Goal: Find specific fact: Find specific fact

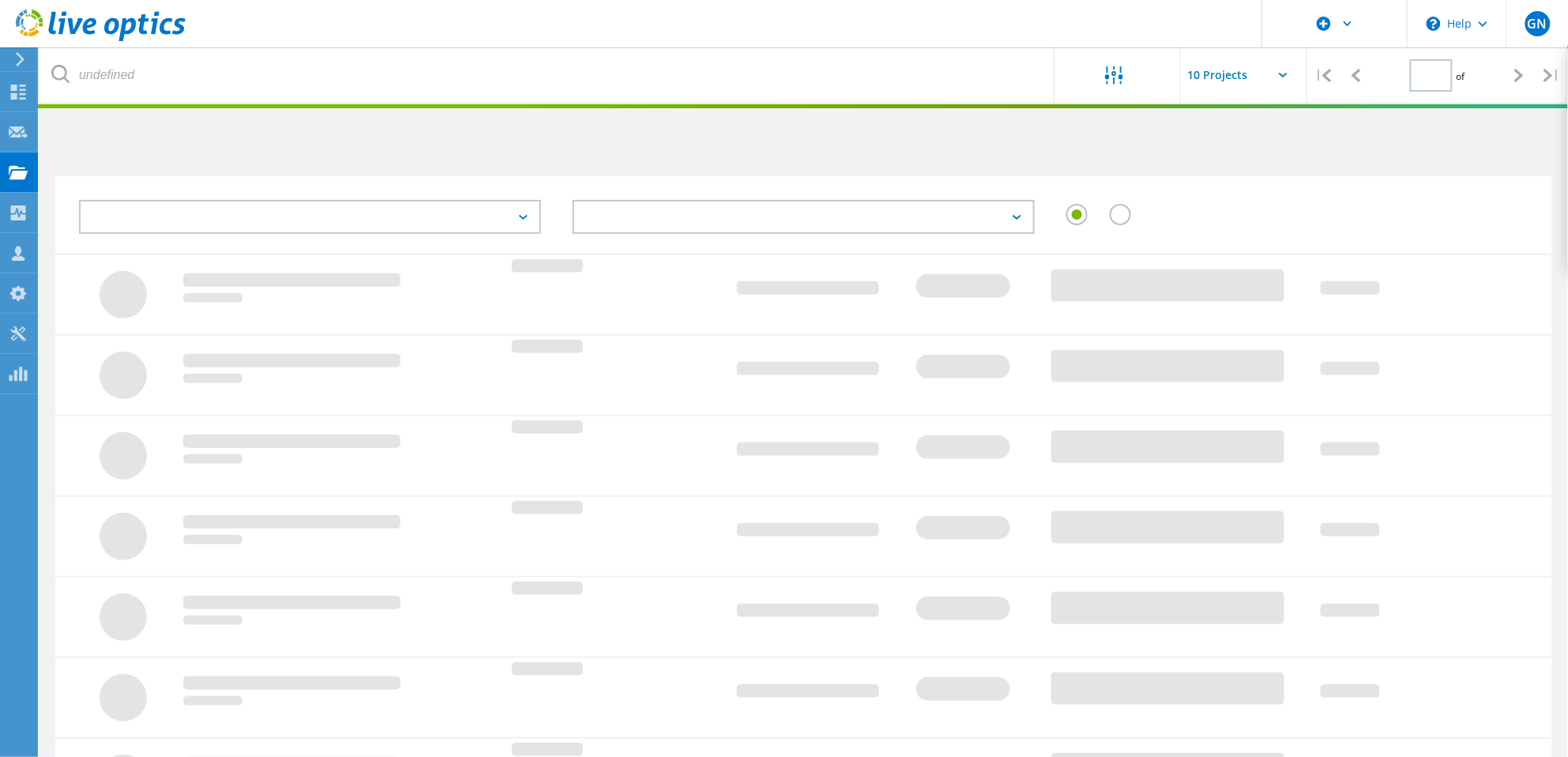
type input "1"
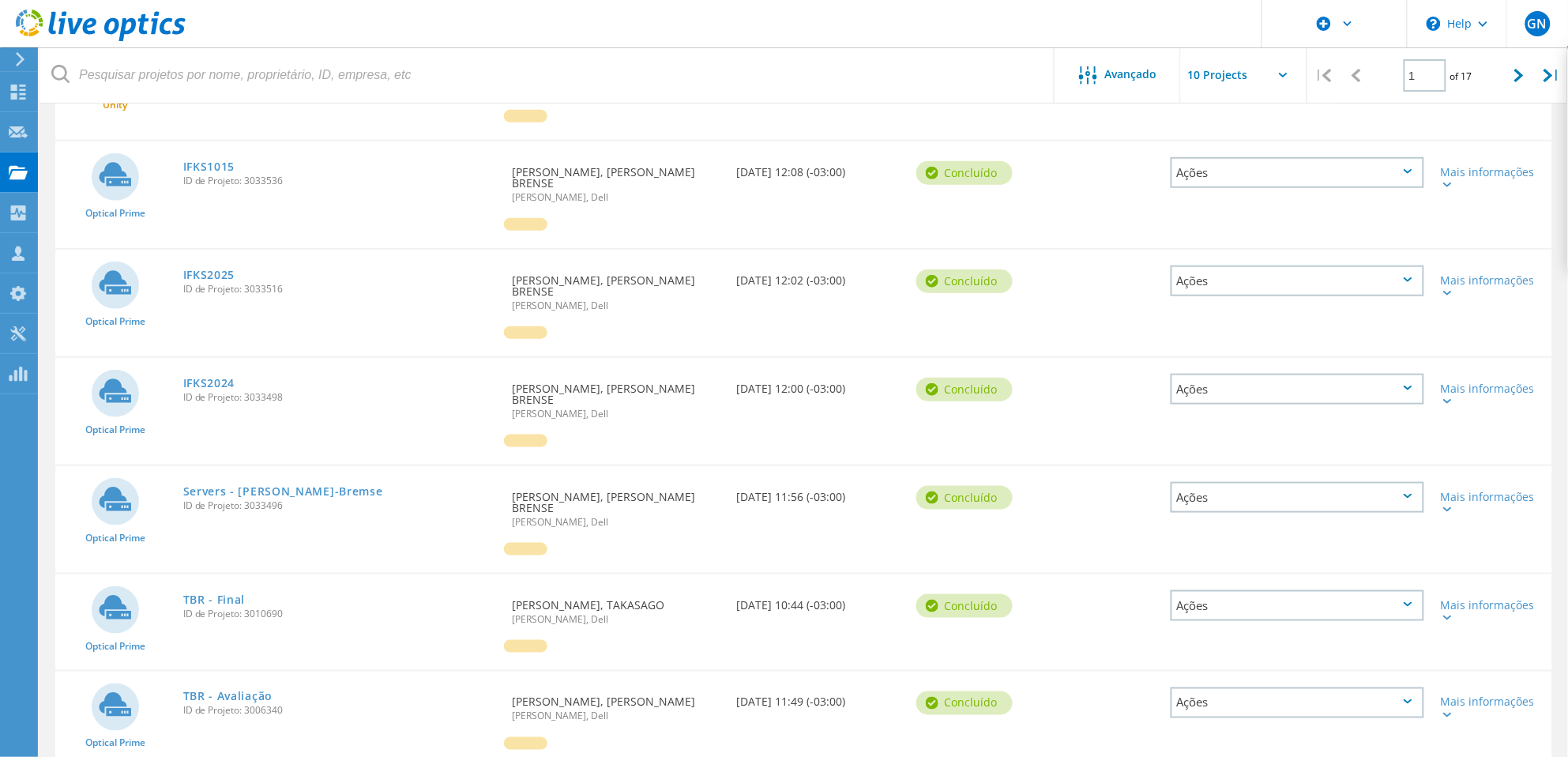
scroll to position [369, 0]
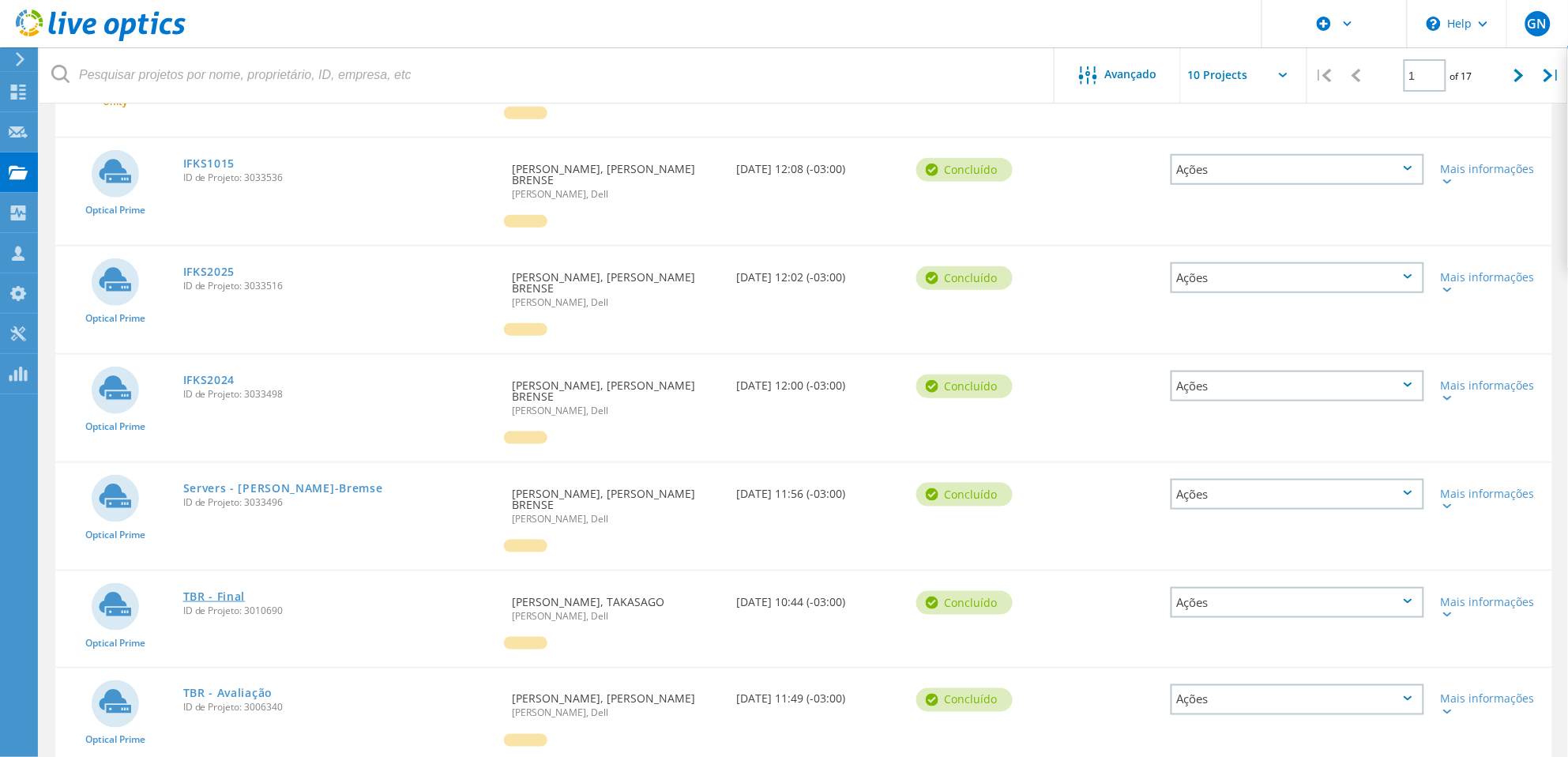
click at [224, 591] on link "TBR - Final" at bounding box center [215, 596] width 62 height 11
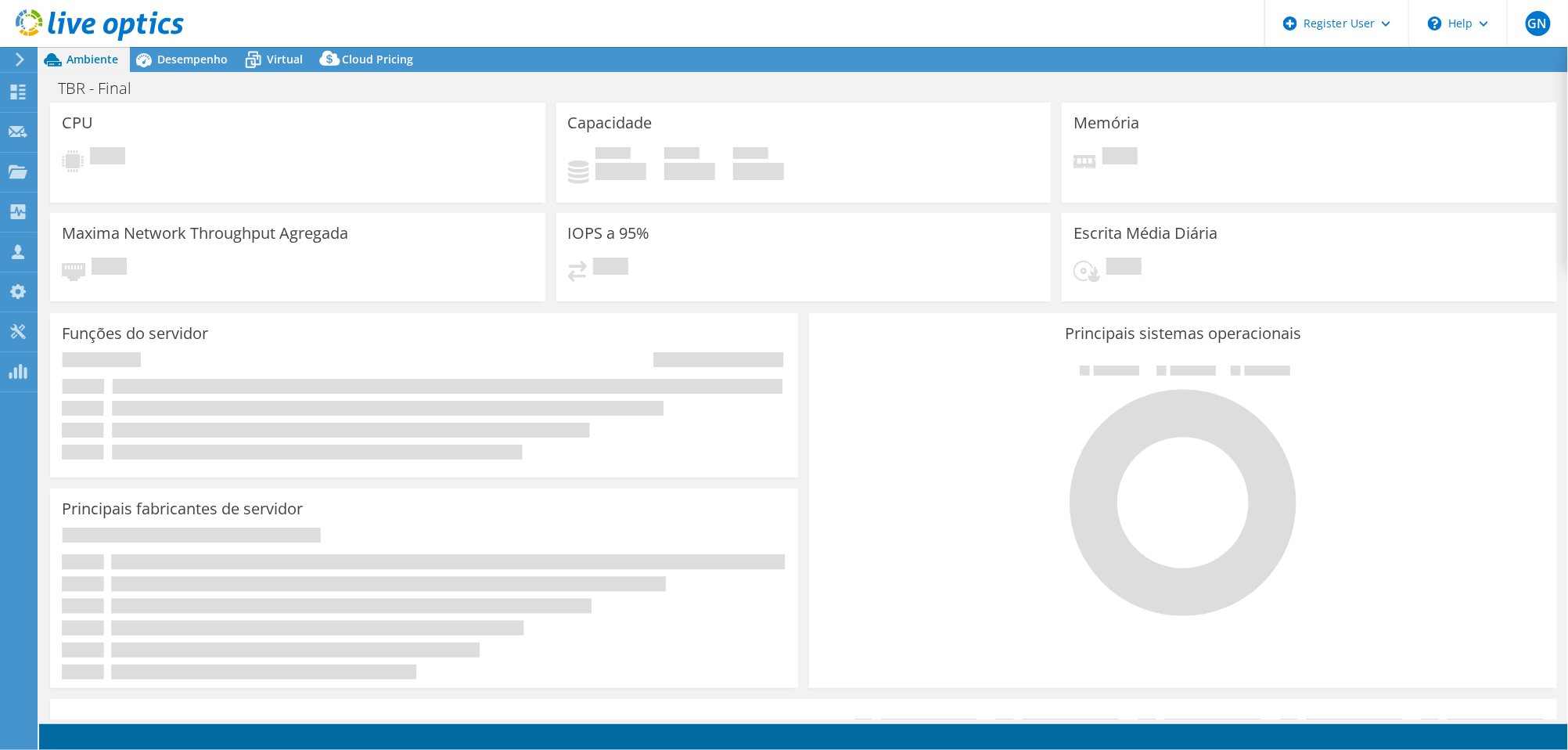
select select "SouthAmerica"
select select "BRL"
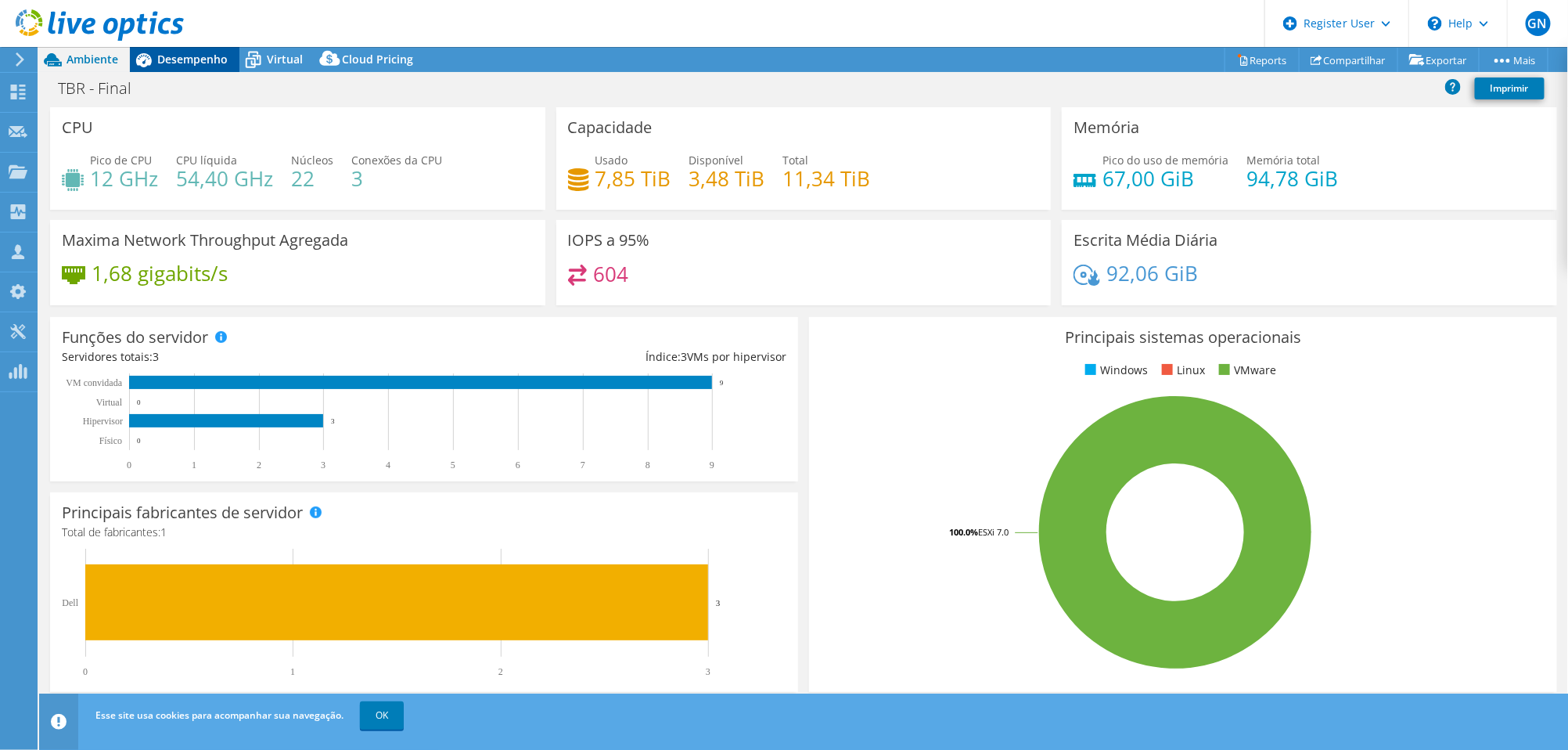
click at [201, 54] on span "Desempenho" at bounding box center [192, 59] width 71 height 15
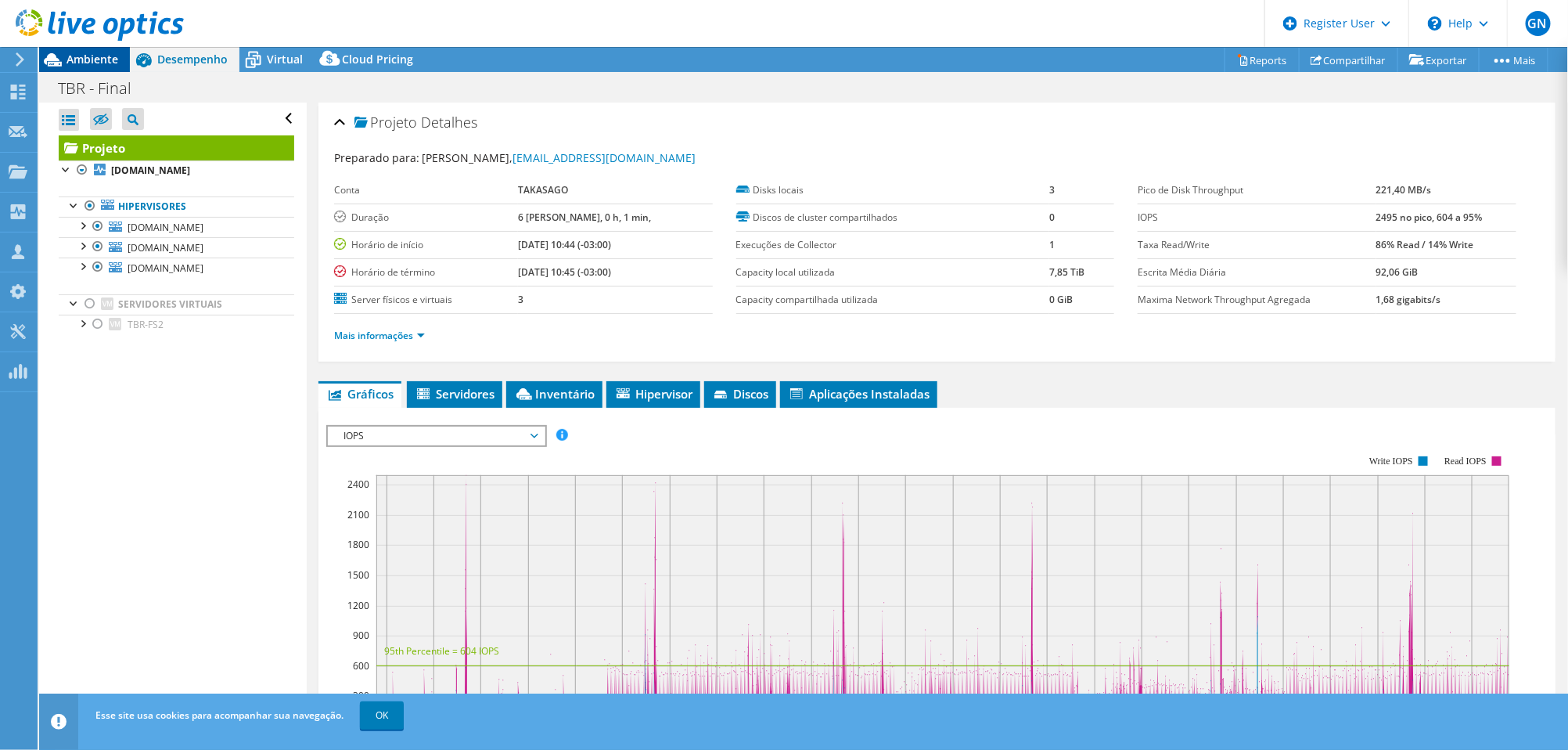
click at [102, 67] on div "Ambiente" at bounding box center [84, 59] width 91 height 25
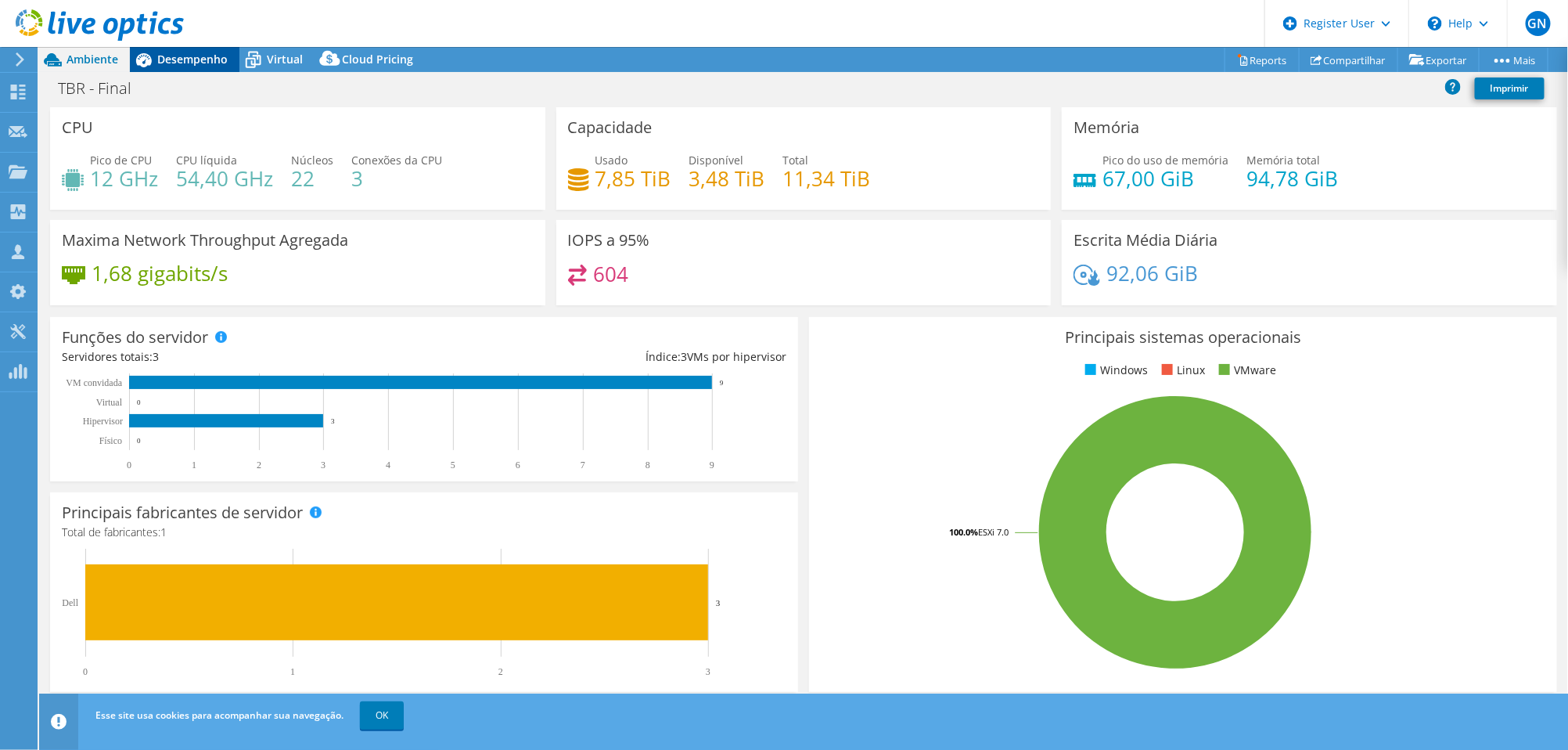
click at [219, 66] on span "Desempenho" at bounding box center [192, 59] width 71 height 15
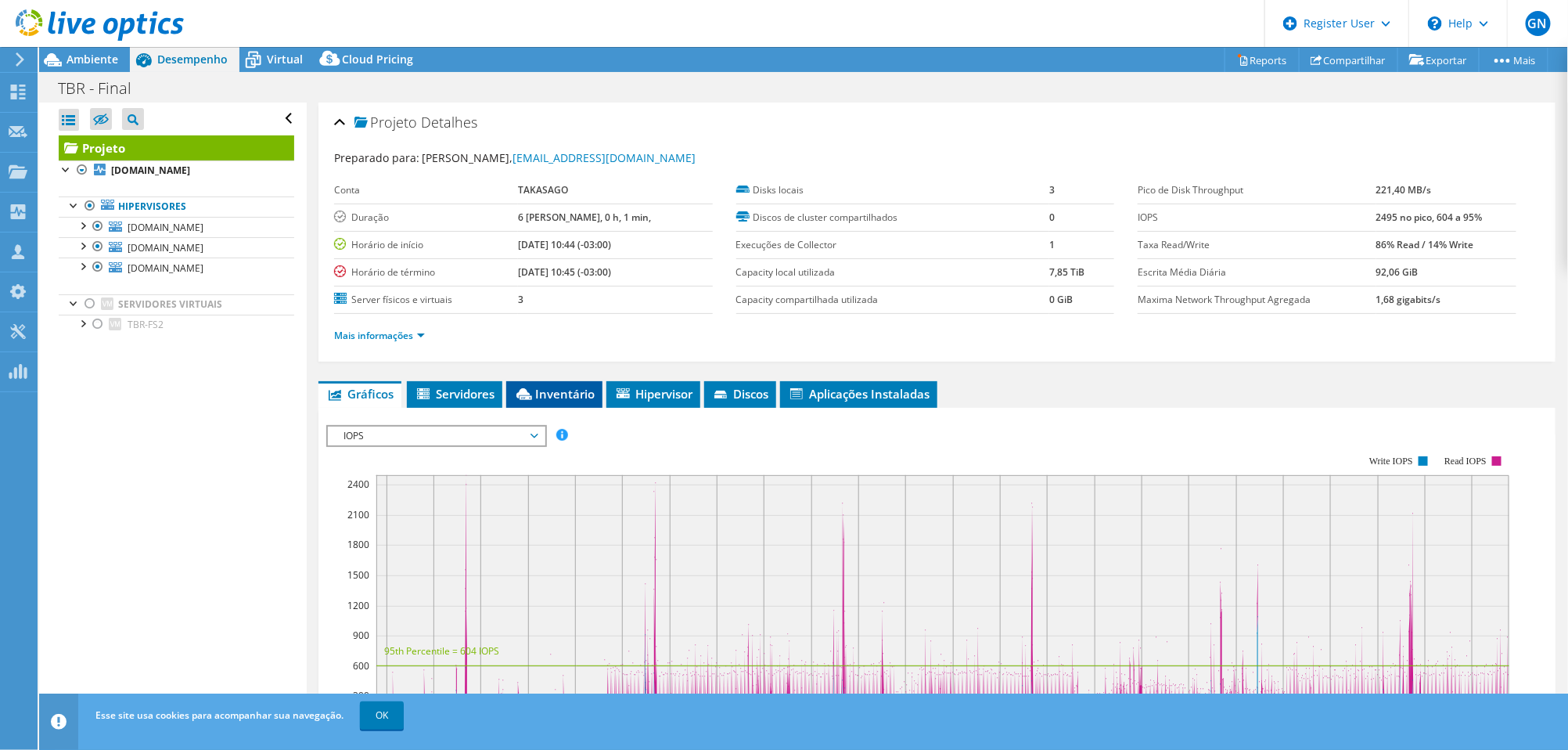
click at [571, 393] on span "Inventário" at bounding box center [554, 393] width 80 height 15
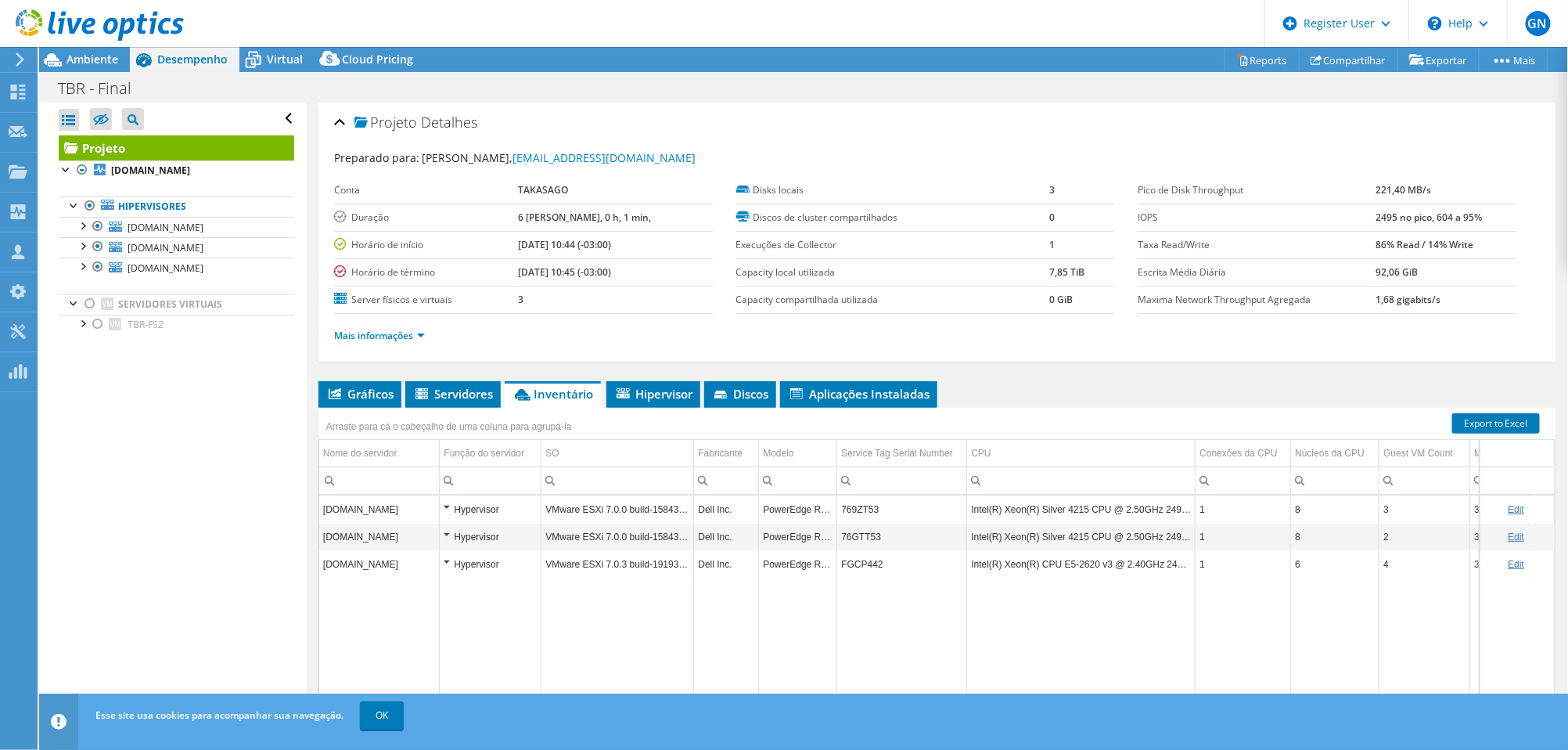
click at [864, 509] on td "769ZT53" at bounding box center [902, 509] width 130 height 28
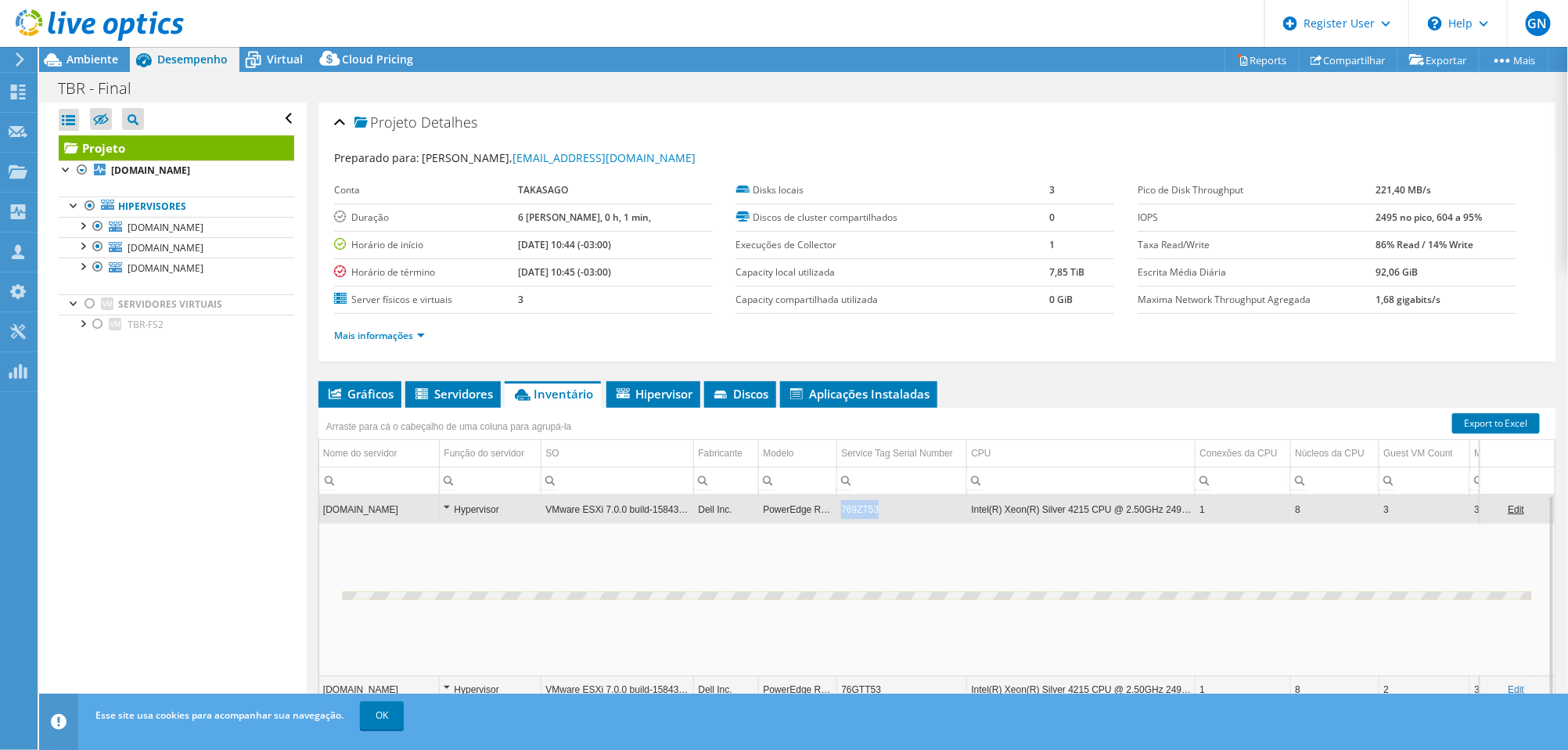
click at [864, 509] on td "769ZT53" at bounding box center [902, 509] width 130 height 28
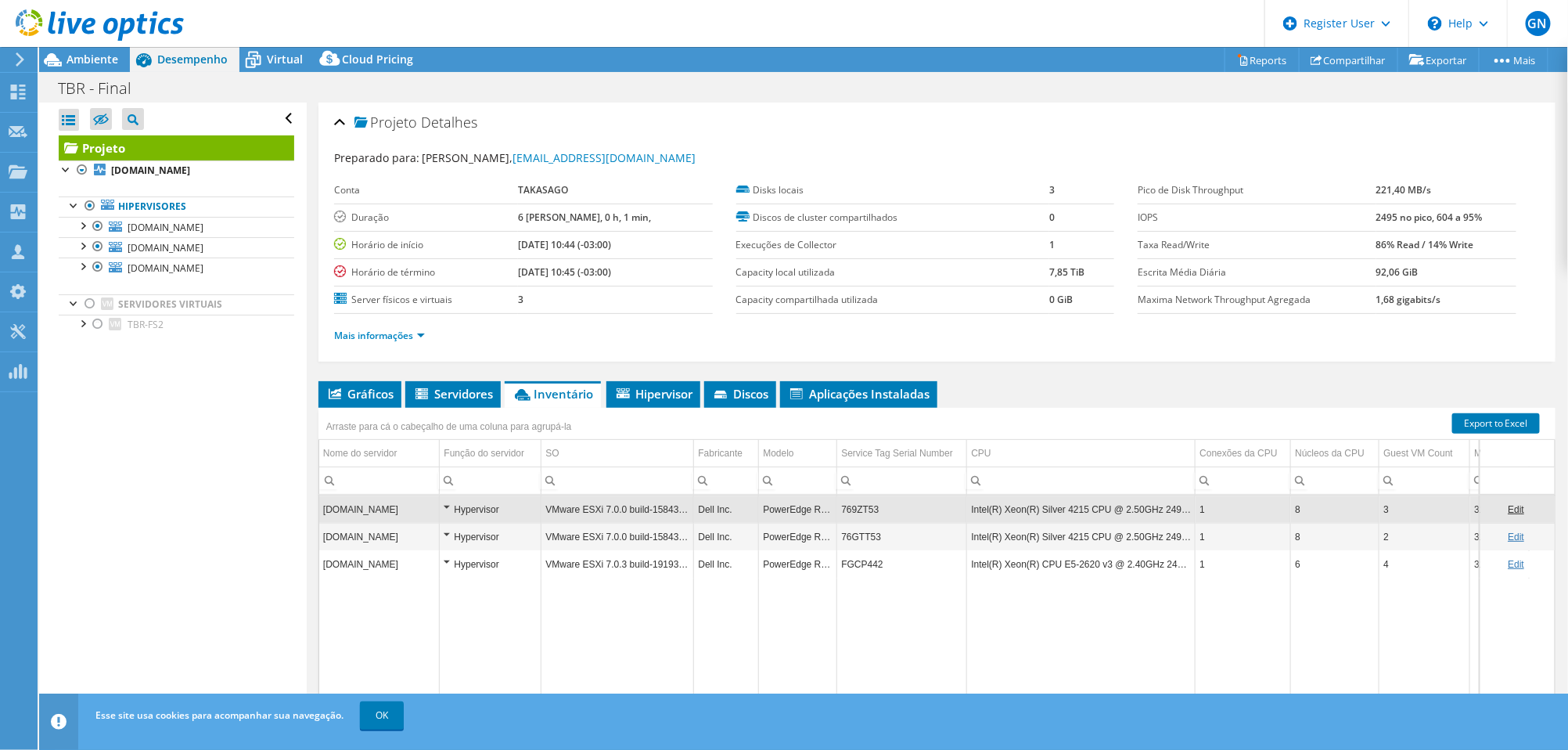
click at [864, 509] on td "769ZT53" at bounding box center [902, 509] width 130 height 28
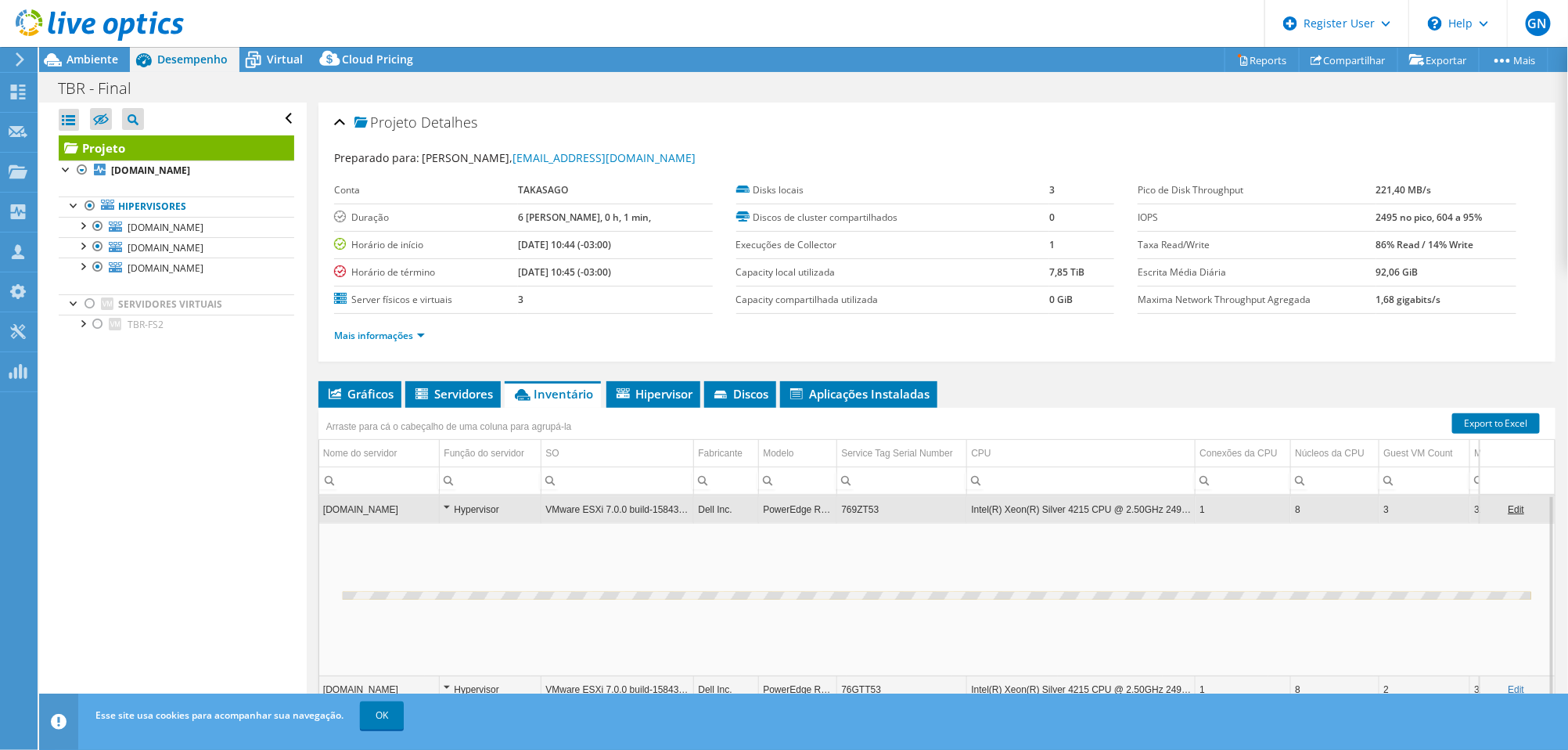
click at [864, 509] on td "769ZT53" at bounding box center [902, 509] width 130 height 28
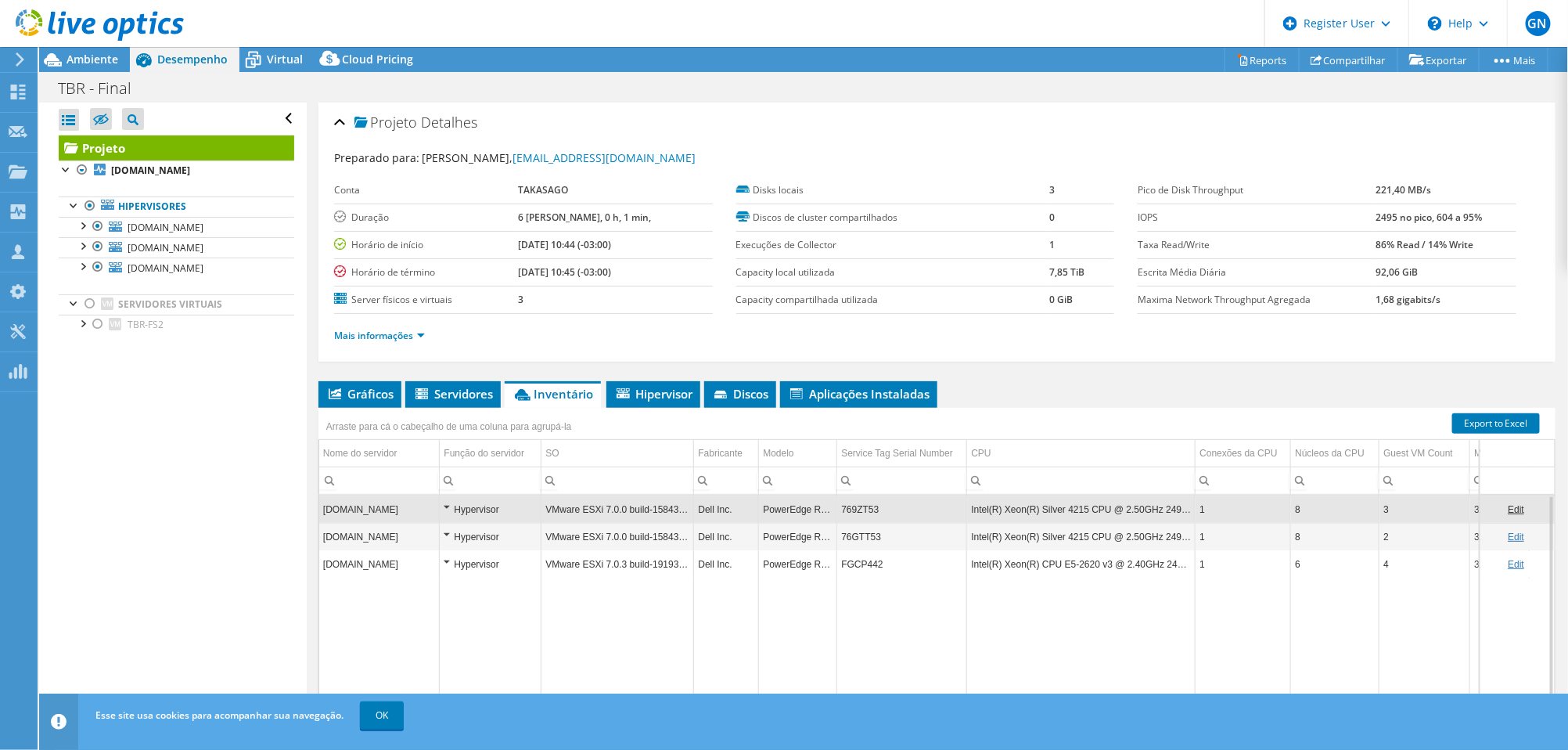
click at [864, 509] on td "769ZT53" at bounding box center [902, 509] width 130 height 28
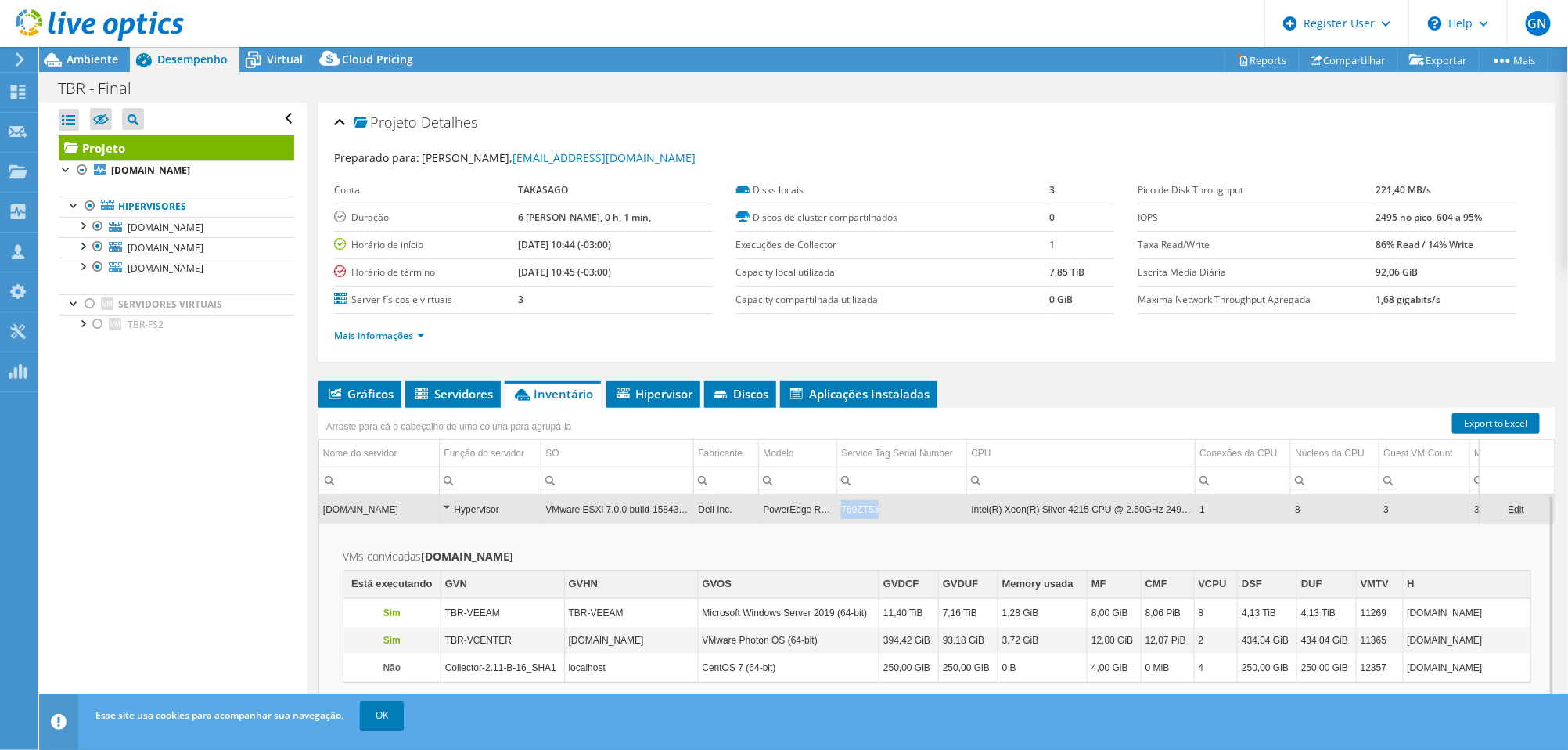
drag, startPoint x: 840, startPoint y: 507, endPoint x: 888, endPoint y: 507, distance: 48.0
click at [888, 507] on td "769ZT53" at bounding box center [902, 509] width 130 height 28
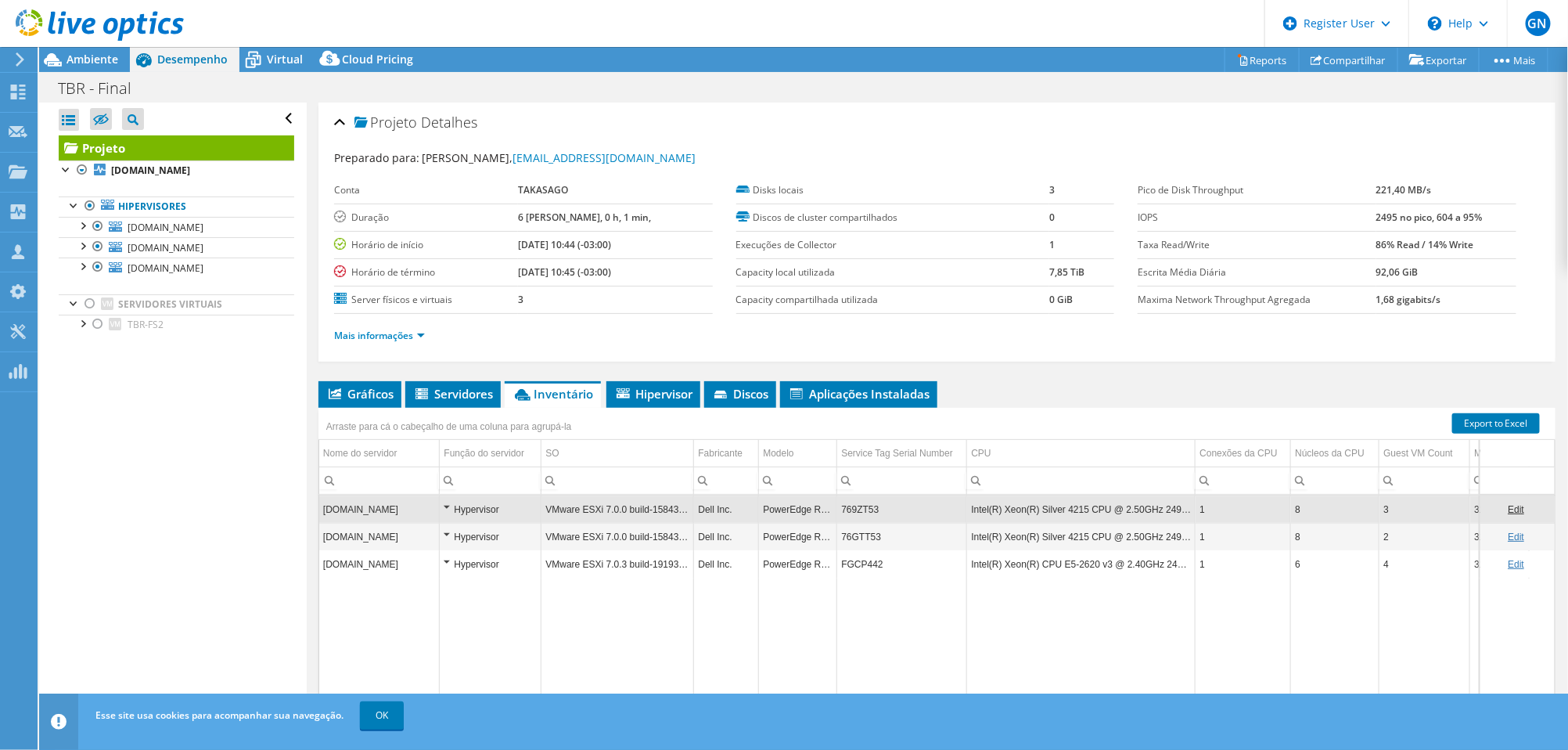
copy td "769ZT53"
drag, startPoint x: 845, startPoint y: 510, endPoint x: 888, endPoint y: 513, distance: 43.1
click at [888, 513] on td "769ZT53" at bounding box center [902, 509] width 130 height 28
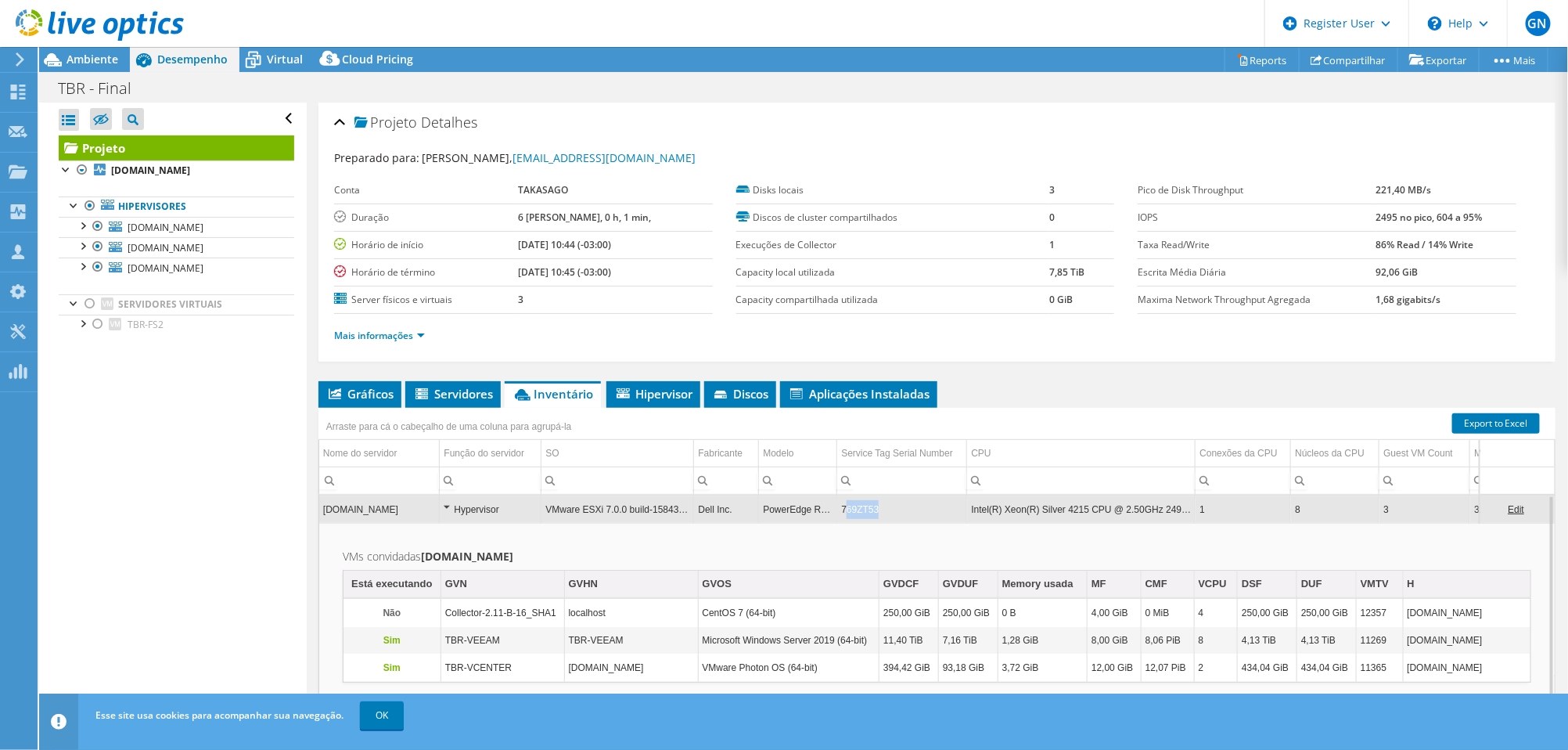
drag, startPoint x: 845, startPoint y: 509, endPoint x: 891, endPoint y: 508, distance: 46.0
click at [891, 508] on td "769ZT53" at bounding box center [902, 509] width 130 height 28
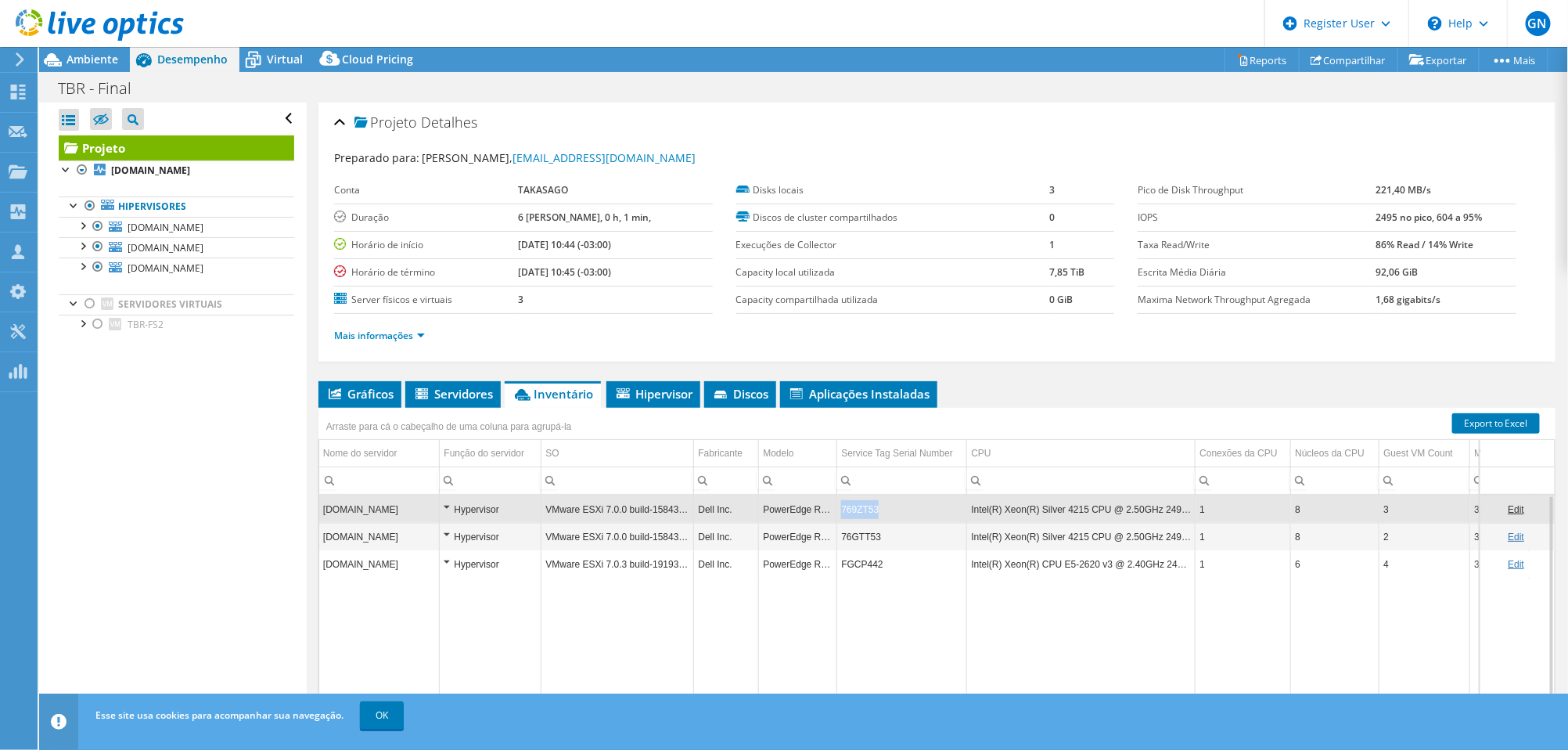
copy td "769ZT53"
drag, startPoint x: 842, startPoint y: 507, endPoint x: 885, endPoint y: 506, distance: 43.0
click at [885, 506] on td "769ZT53" at bounding box center [902, 509] width 130 height 28
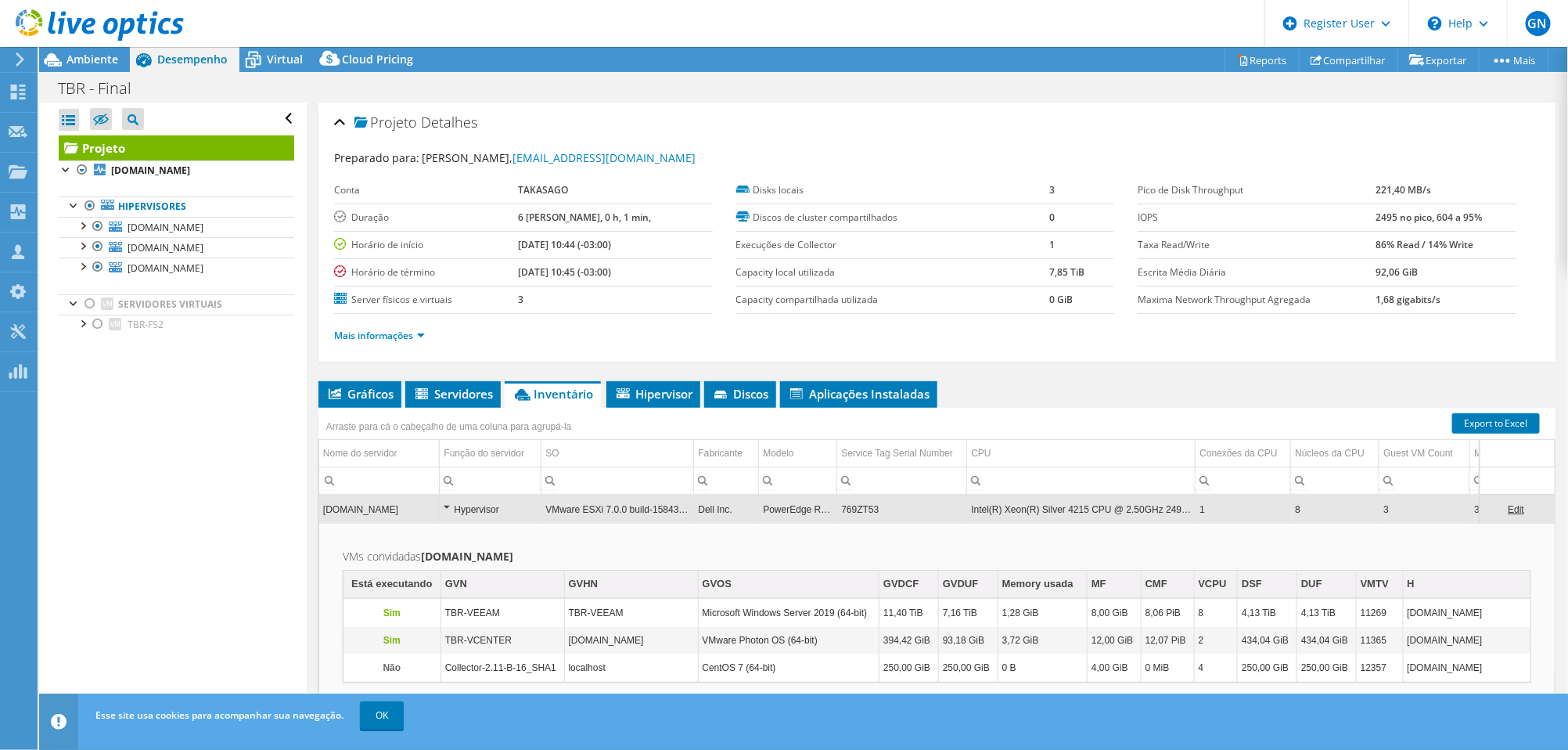
click at [878, 505] on td "769ZT53" at bounding box center [902, 509] width 130 height 28
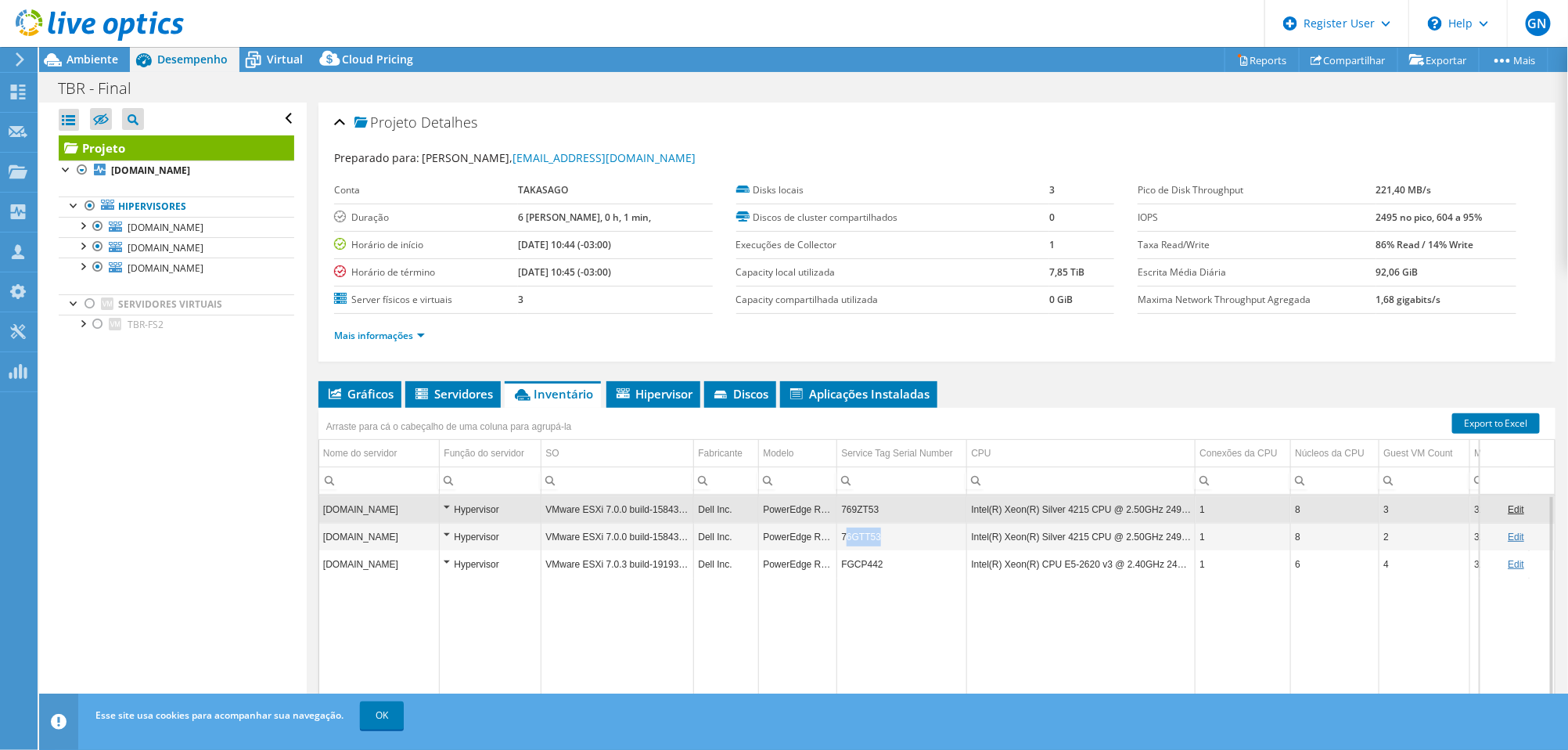
drag, startPoint x: 843, startPoint y: 539, endPoint x: 885, endPoint y: 539, distance: 42.0
click at [885, 539] on td "76GTT53" at bounding box center [902, 537] width 130 height 28
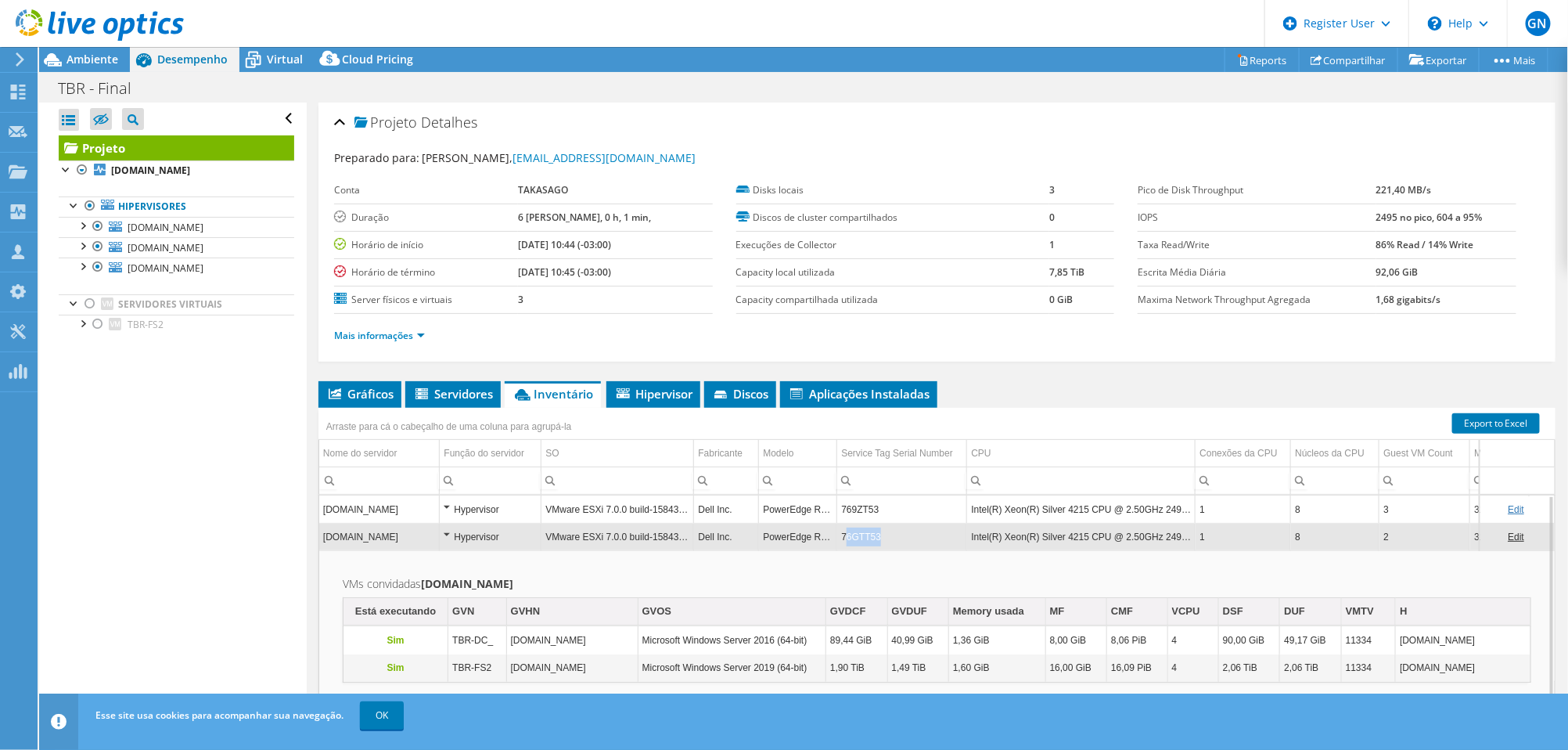
drag, startPoint x: 846, startPoint y: 534, endPoint x: 883, endPoint y: 536, distance: 37.1
click at [883, 536] on td "76GTT53" at bounding box center [902, 537] width 130 height 28
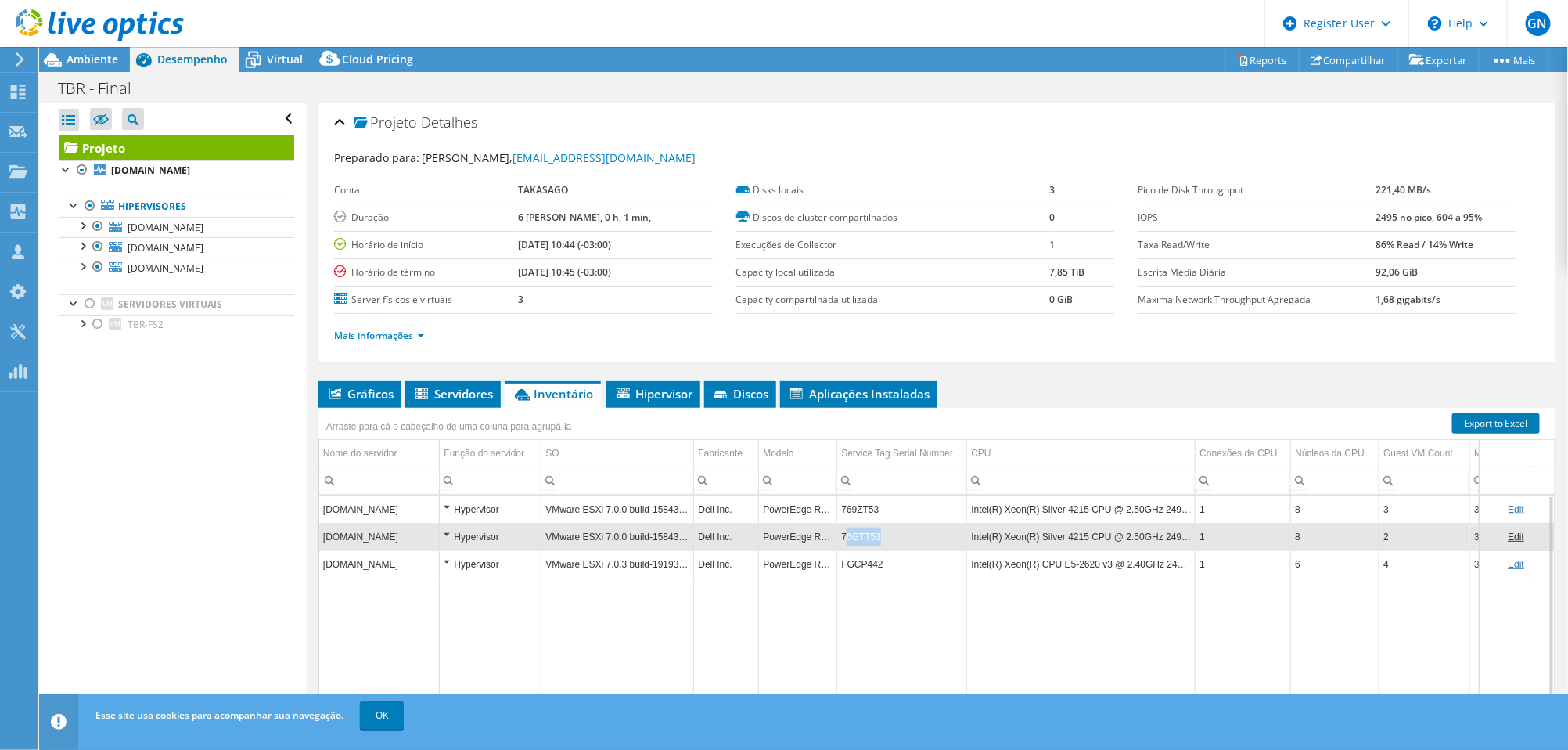
copy td "6GTT53"
drag, startPoint x: 843, startPoint y: 537, endPoint x: 887, endPoint y: 537, distance: 44.0
click at [887, 537] on td "76GTT53" at bounding box center [902, 537] width 130 height 28
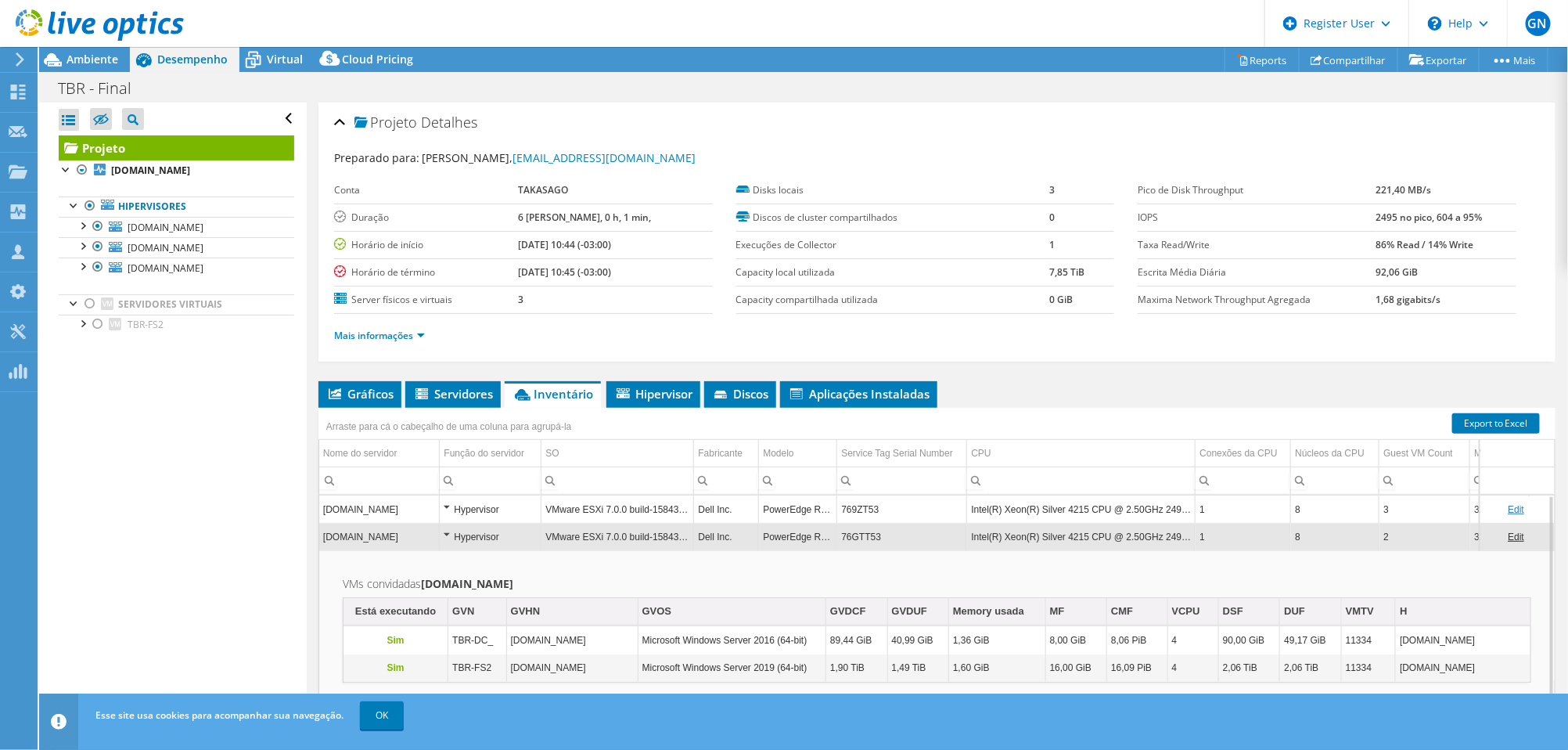
click at [877, 533] on td "76GTT53" at bounding box center [902, 537] width 130 height 28
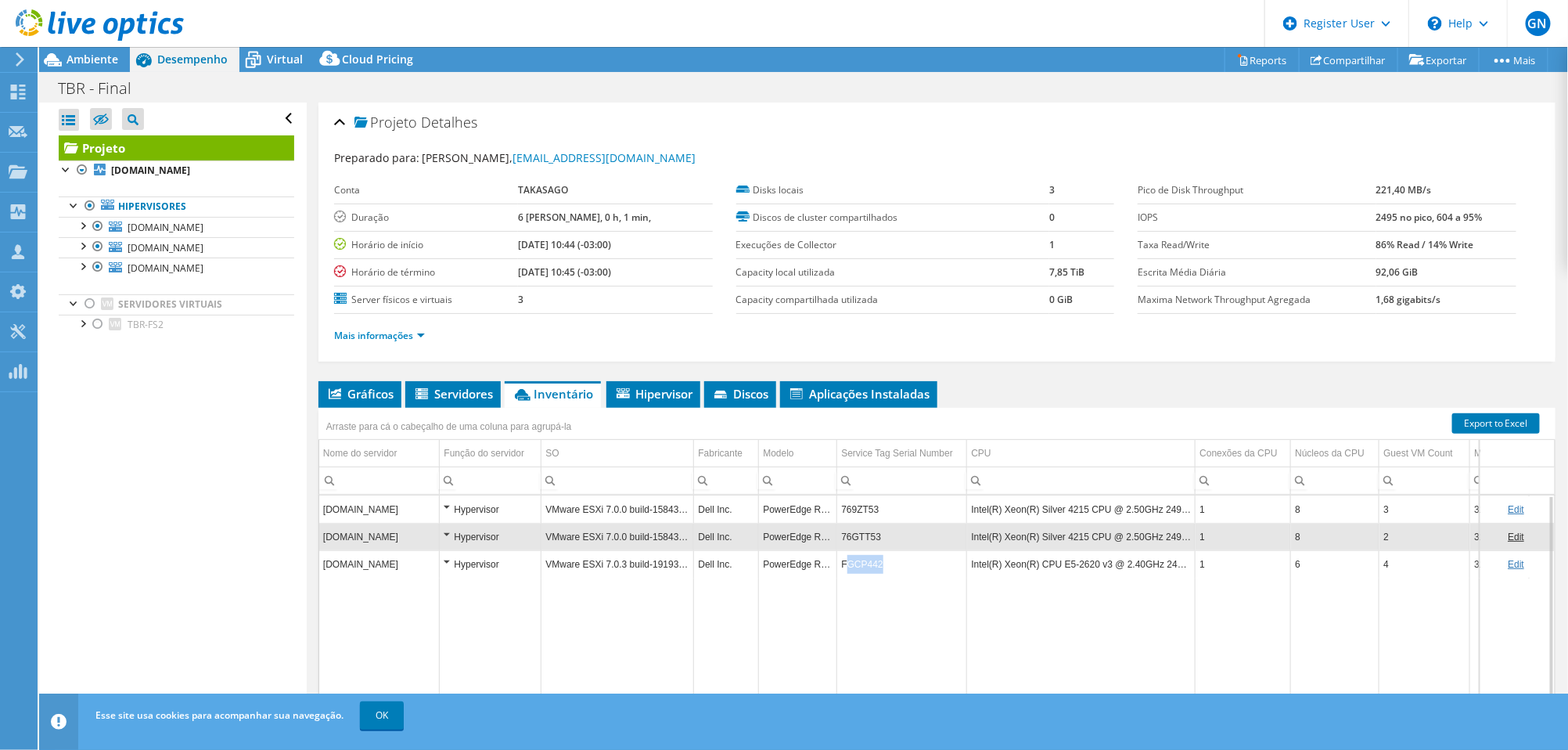
drag, startPoint x: 846, startPoint y: 567, endPoint x: 886, endPoint y: 564, distance: 40.1
click at [886, 564] on td "FGCP442" at bounding box center [902, 564] width 130 height 28
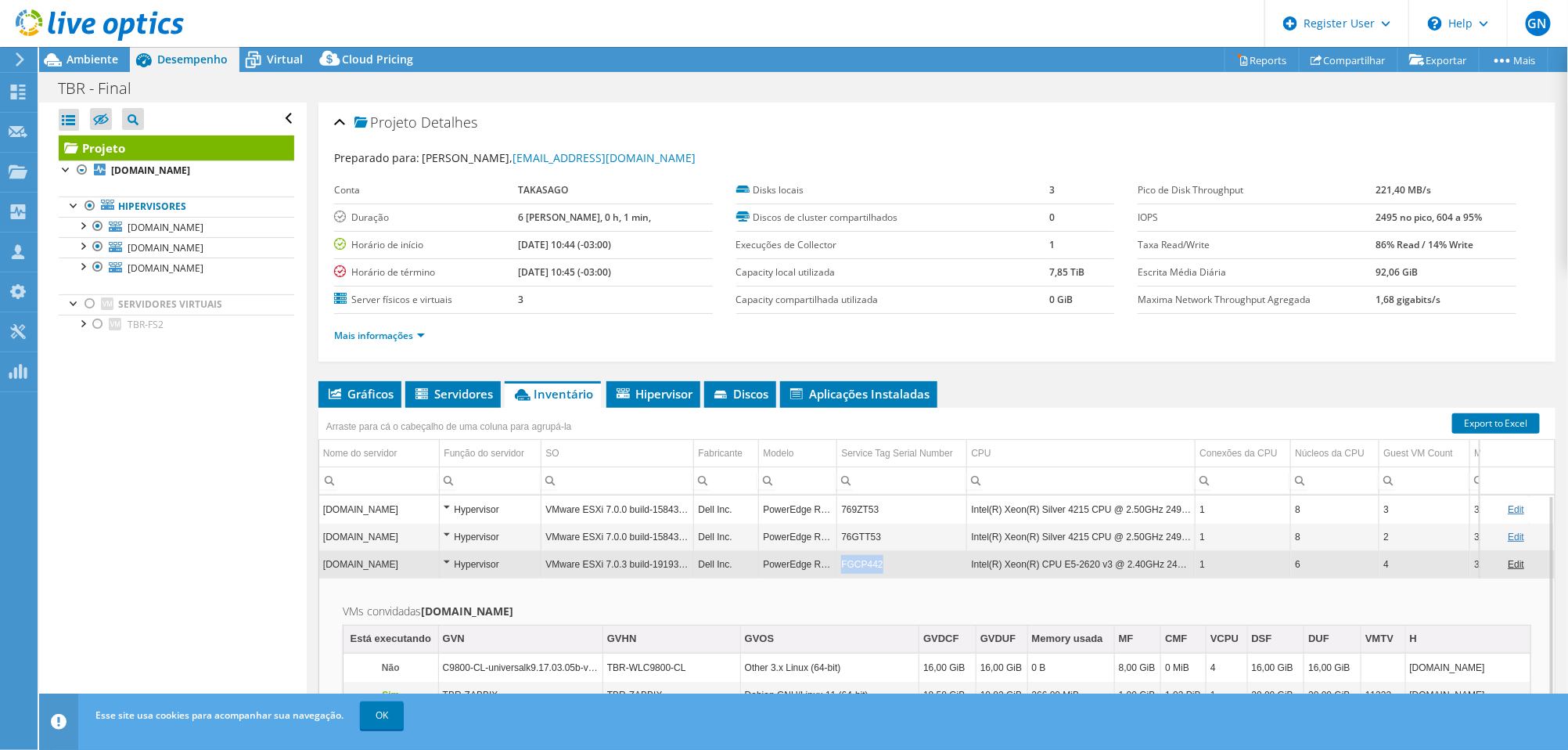
copy td "FGCP442"
drag, startPoint x: 842, startPoint y: 566, endPoint x: 887, endPoint y: 563, distance: 45.1
click at [887, 563] on td "FGCP442" at bounding box center [902, 564] width 130 height 28
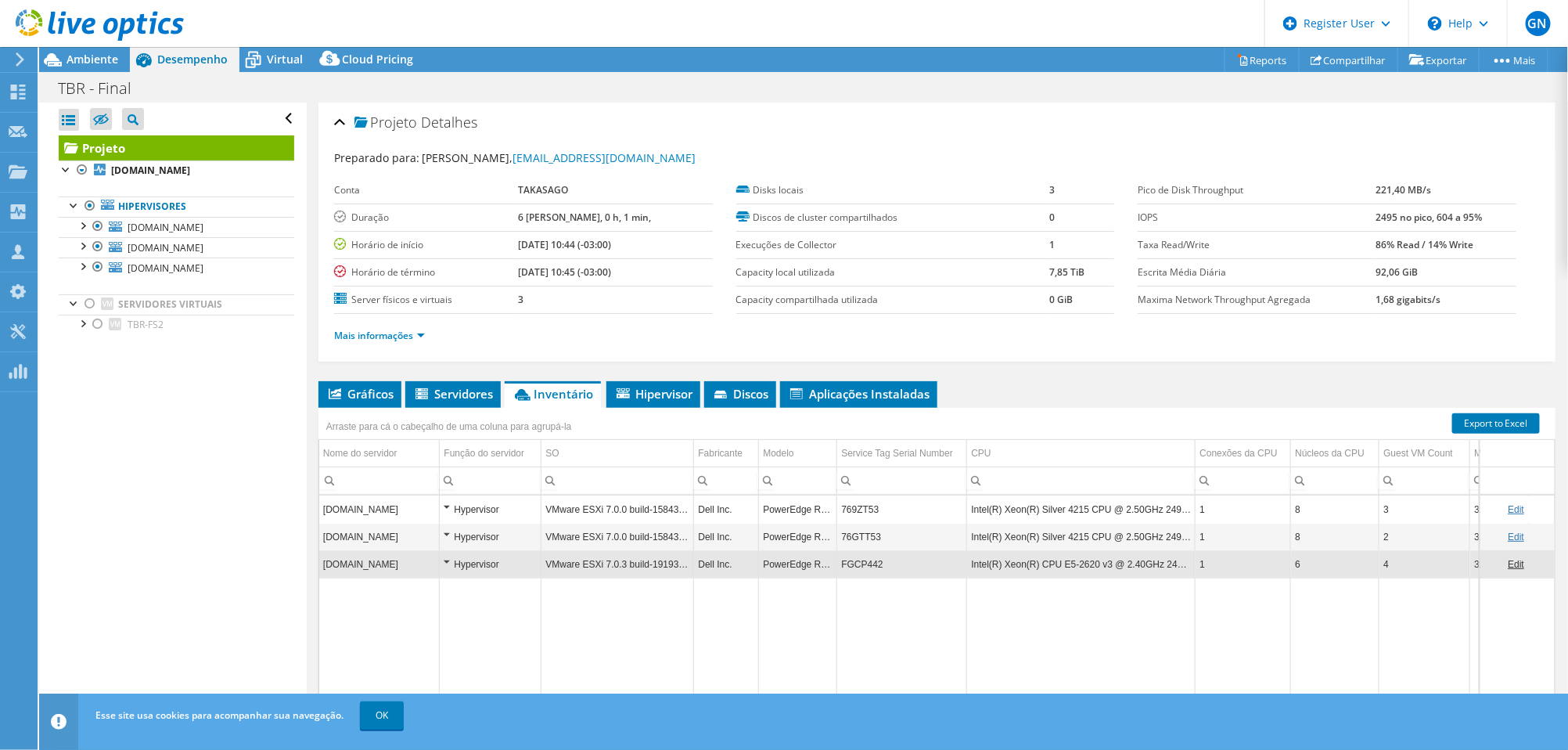
click at [371, 205] on td "Duração" at bounding box center [426, 218] width 184 height 28
click at [105, 59] on span "Ambiente" at bounding box center [93, 59] width 52 height 15
